Goal: Find specific page/section: Find specific page/section

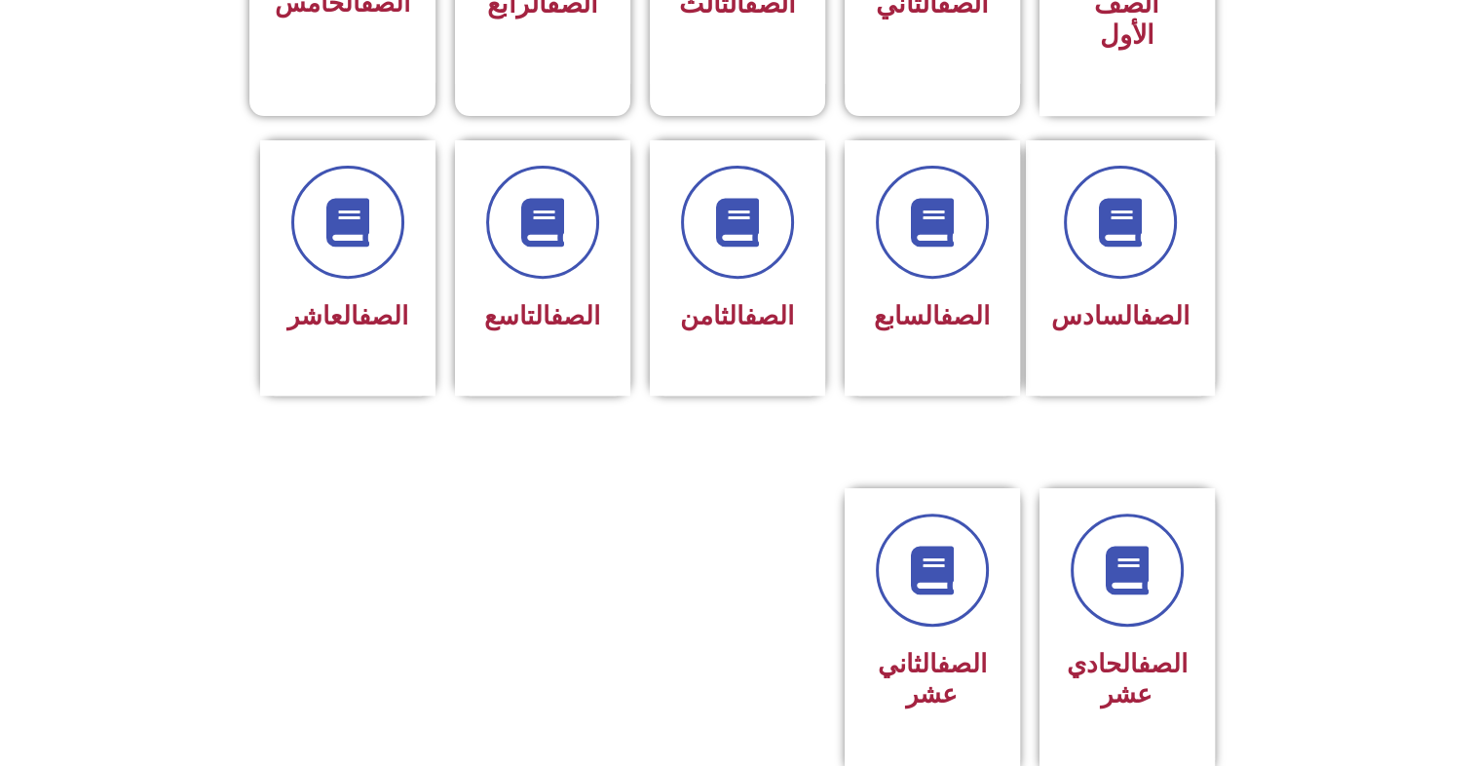
scroll to position [724, 0]
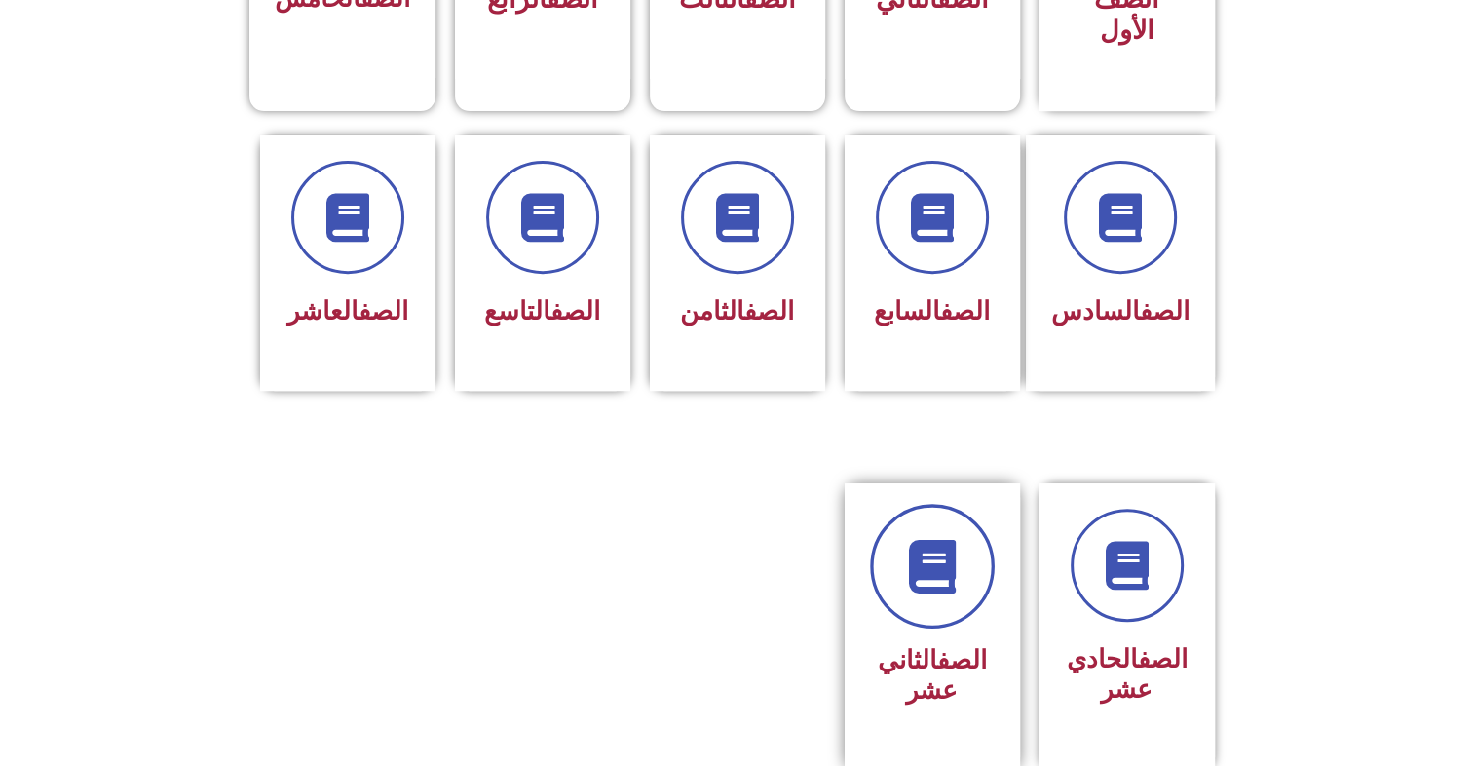
click at [929, 568] on link at bounding box center [932, 566] width 125 height 125
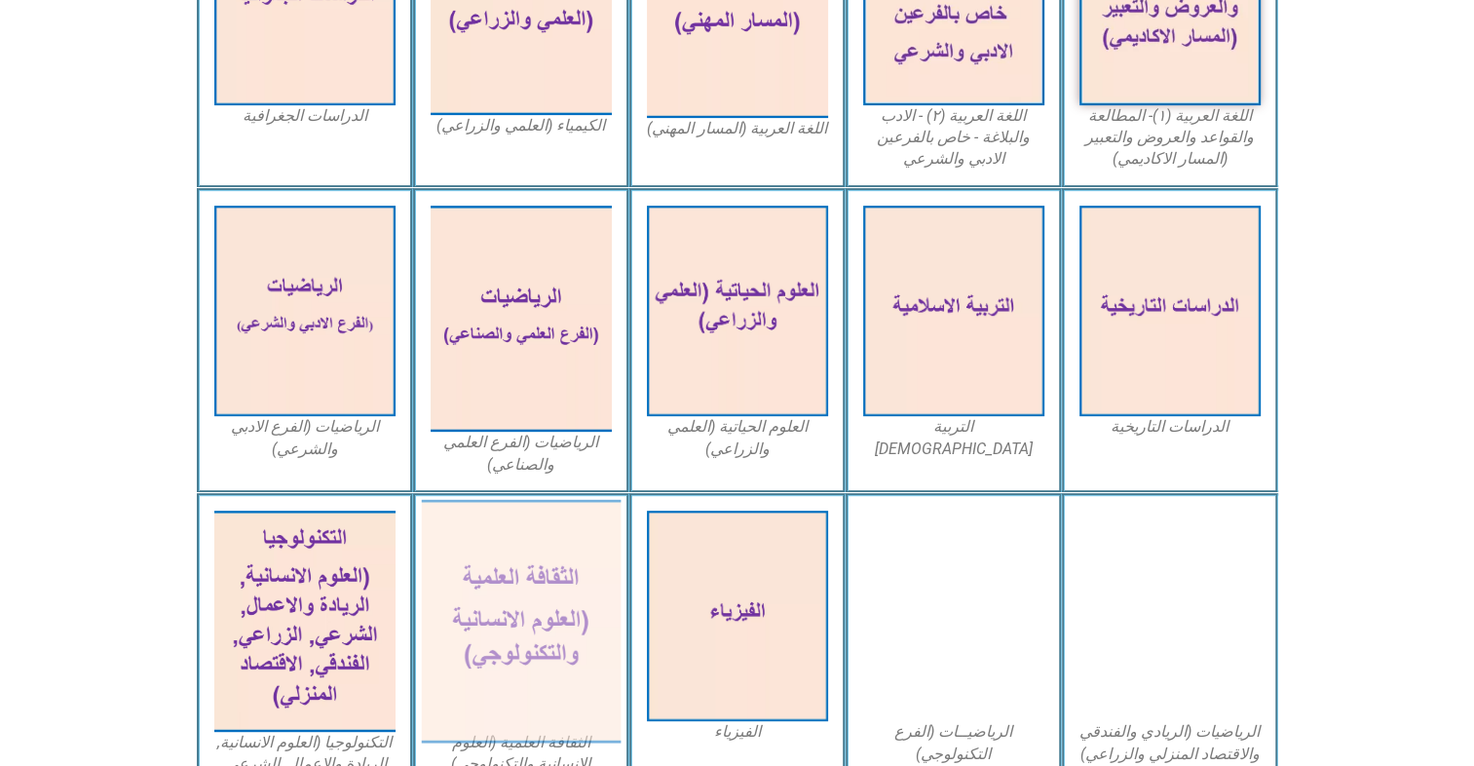
scroll to position [721, 0]
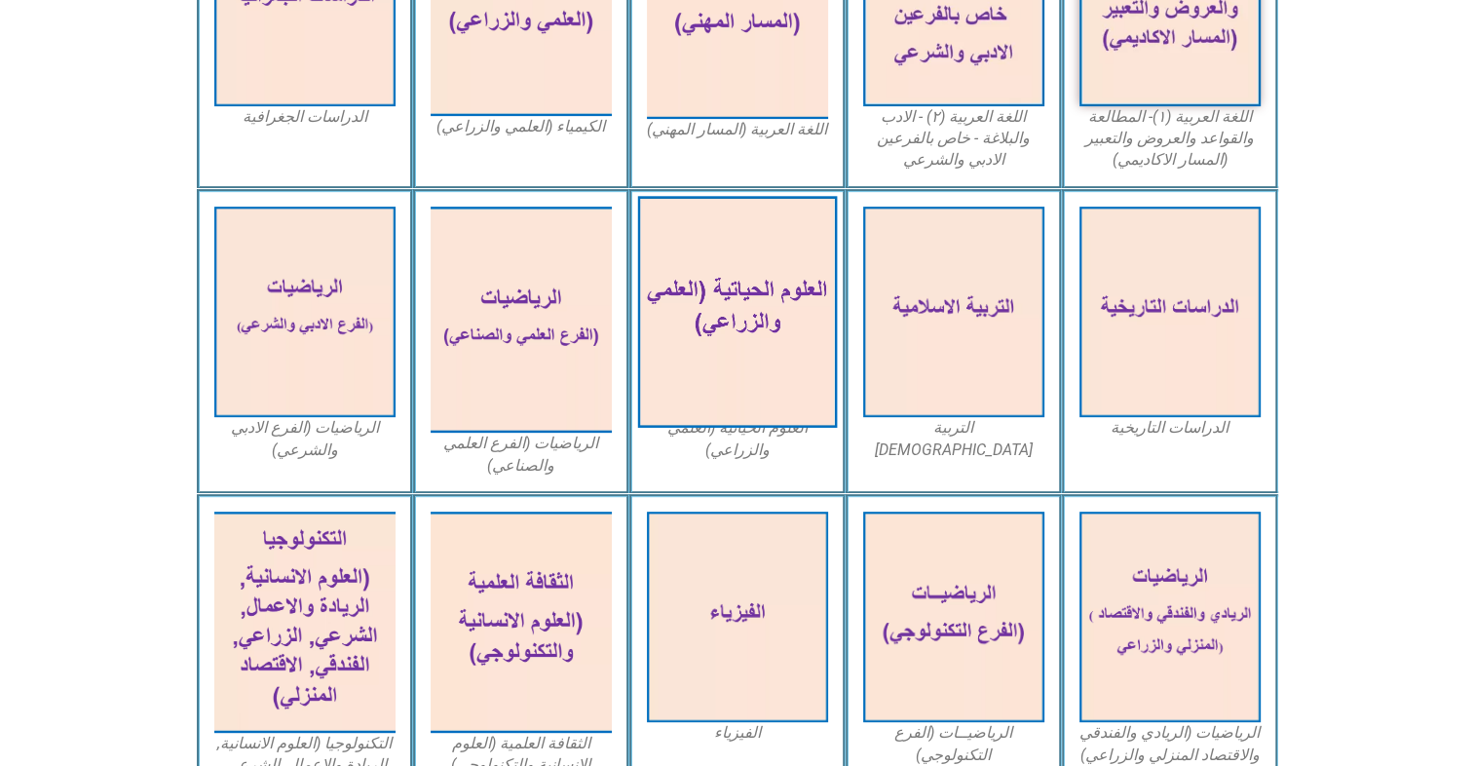
click at [721, 368] on img at bounding box center [737, 312] width 200 height 232
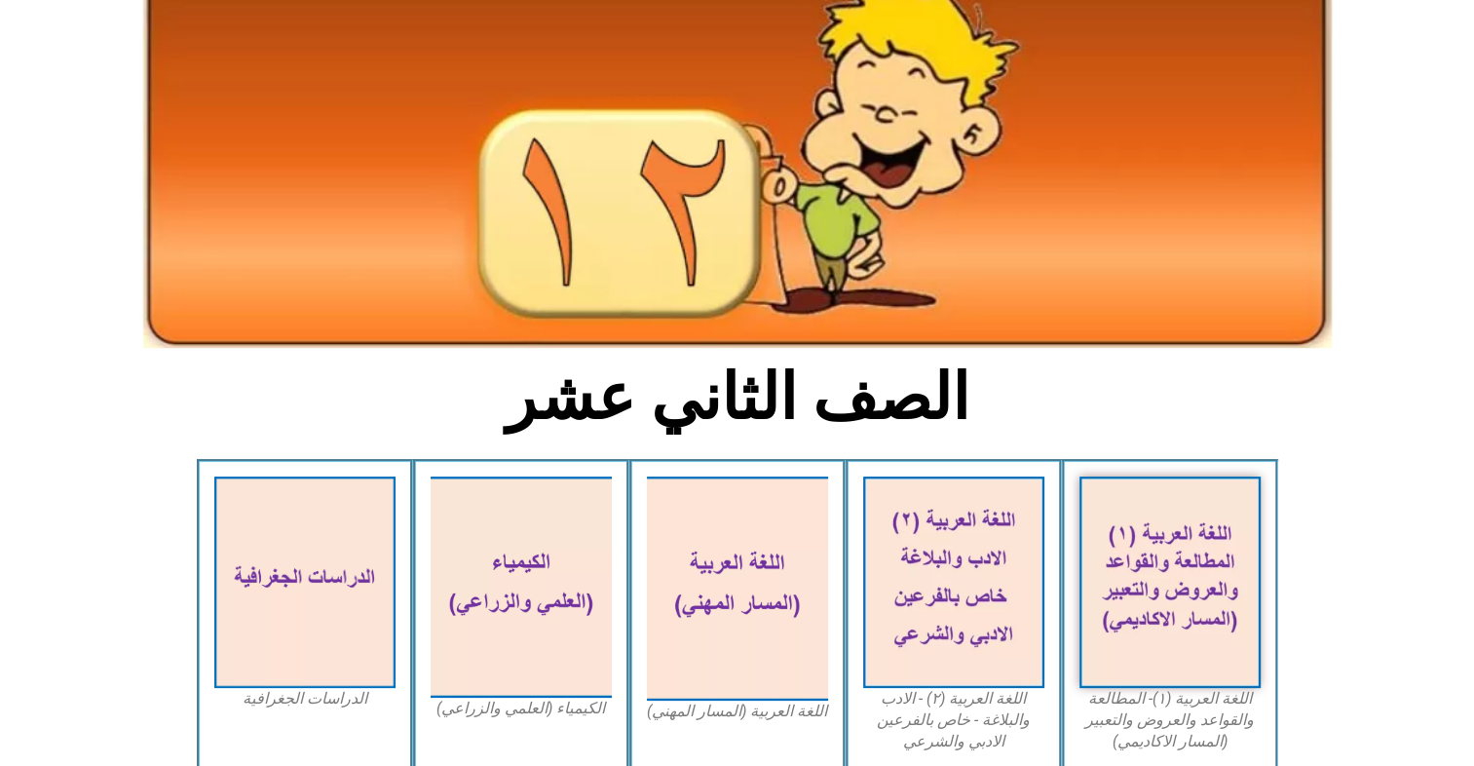
scroll to position [0, 0]
